Goal: Task Accomplishment & Management: Use online tool/utility

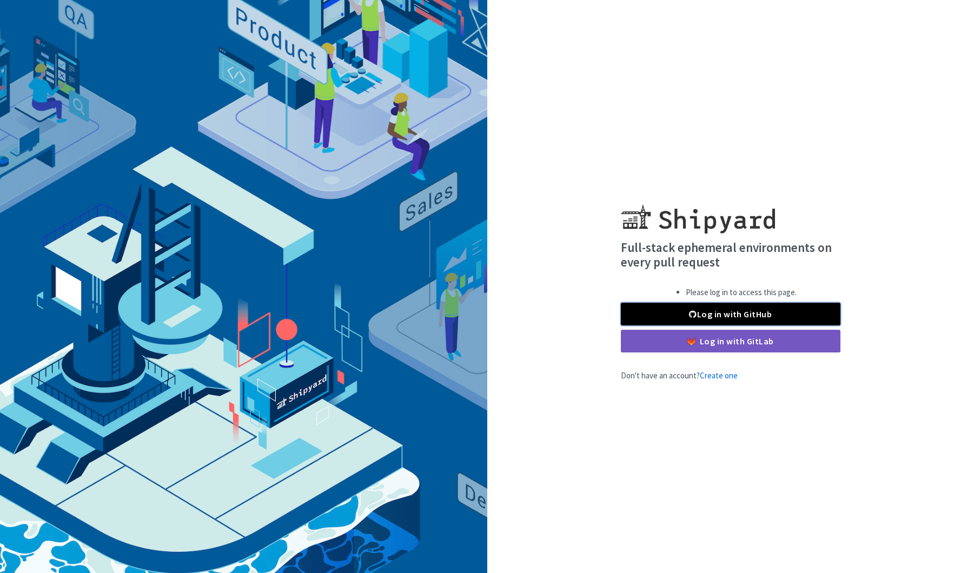
click at [726, 314] on link "Log in with GitHub" at bounding box center [731, 314] width 220 height 23
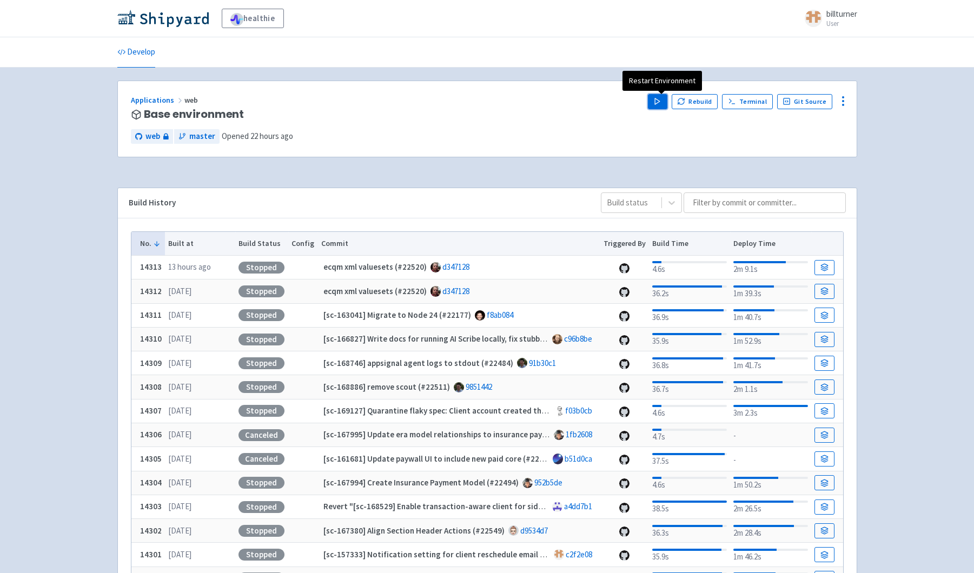
click at [653, 96] on button "Play" at bounding box center [657, 101] width 19 height 15
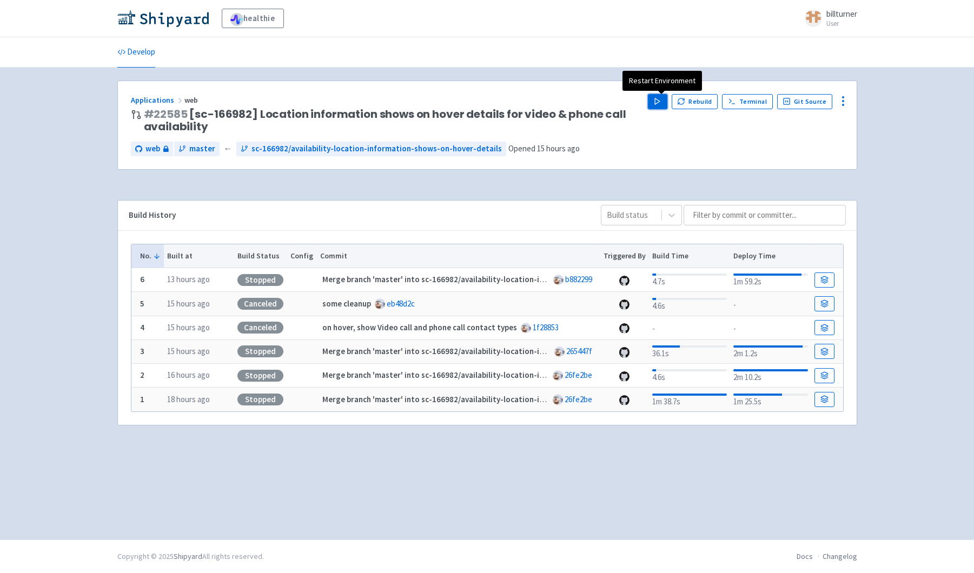
click at [656, 98] on button "Play" at bounding box center [657, 101] width 19 height 15
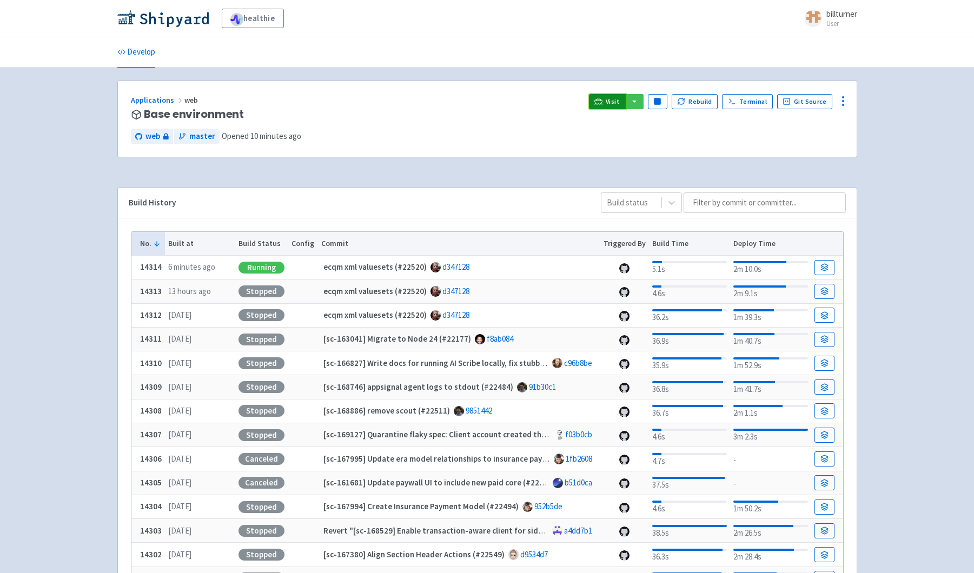
click at [609, 100] on link "Visit" at bounding box center [607, 101] width 37 height 15
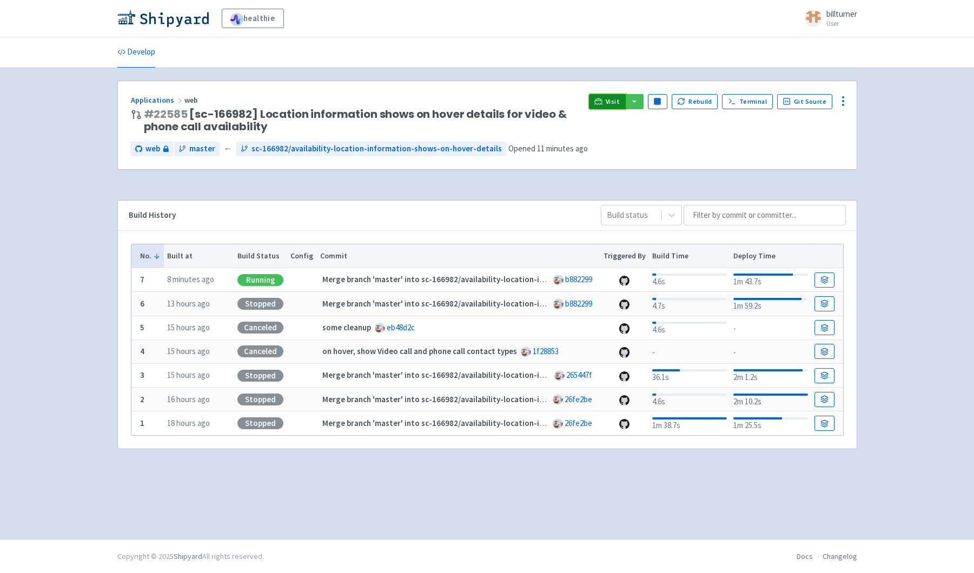
click at [597, 98] on link "Visit" at bounding box center [607, 101] width 37 height 15
